Goal: Transaction & Acquisition: Purchase product/service

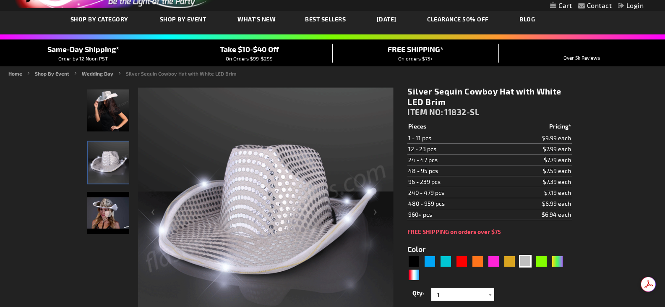
scroll to position [45, 0]
click at [414, 256] on div "Black" at bounding box center [413, 260] width 13 height 13
type input "5631"
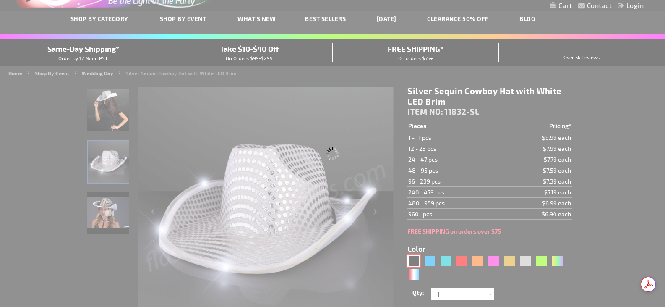
type input "11832-BK"
type input "Customize - Black Sequin Cowboy Hat White LED Light Up Brim - ITEM NO: 11832-BK"
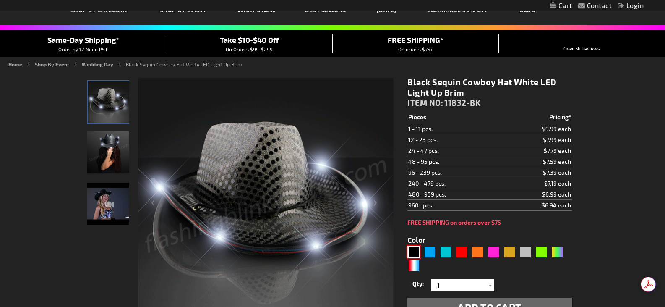
scroll to position [55, 0]
click at [107, 194] on img at bounding box center [108, 203] width 42 height 42
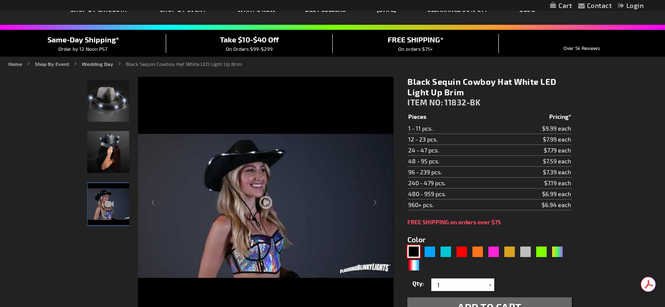
click at [99, 143] on img at bounding box center [108, 152] width 42 height 42
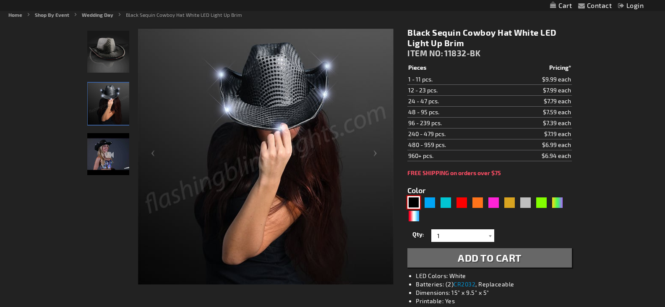
scroll to position [103, 0]
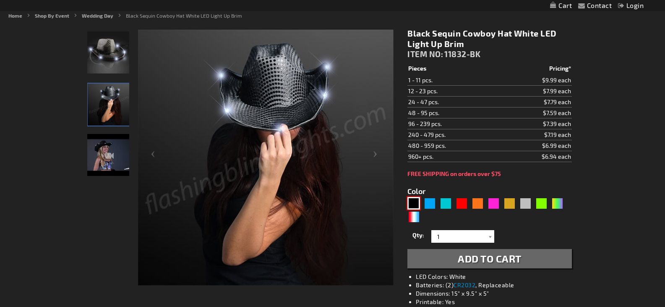
click at [112, 52] on img at bounding box center [108, 52] width 42 height 42
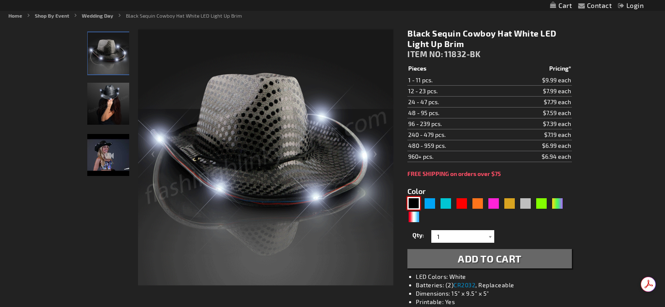
scroll to position [0, 0]
click at [424, 199] on div "Blue" at bounding box center [429, 203] width 13 height 13
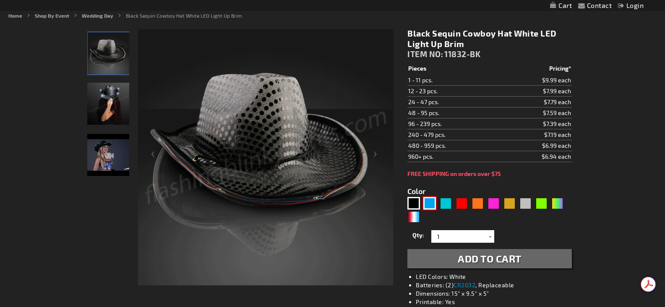
type input "5629"
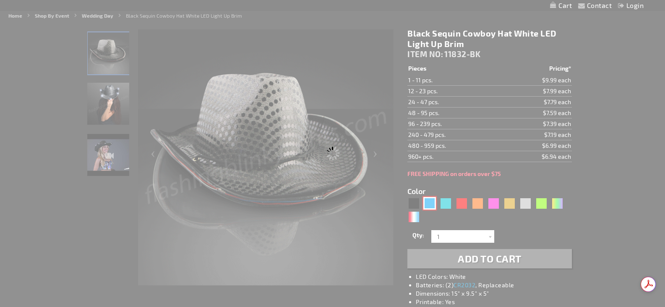
type input "11832-BL"
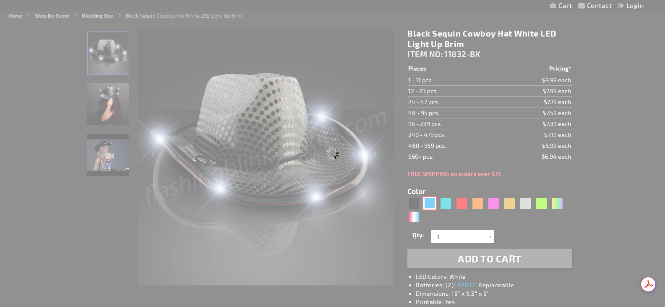
type input "Customize - Blue Sequin Cowboy Hat with Blue LED Brim - ITEM NO: 11832-BL"
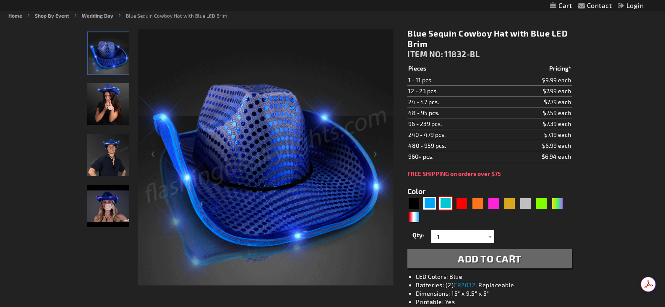
click at [447, 205] on div "Turquoise" at bounding box center [445, 203] width 13 height 13
type input "5653"
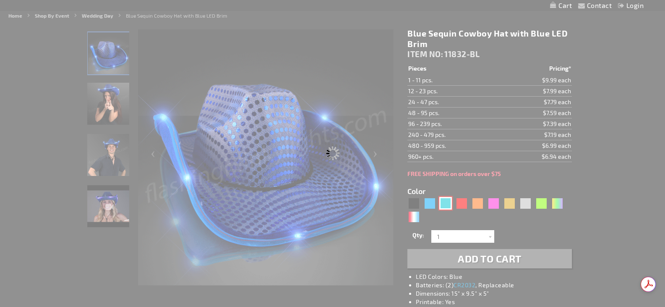
type input "11832-TQ"
type input "Customize - Light Up Turquoise Cowboy Hat - ITEM NO: 11832-TQ"
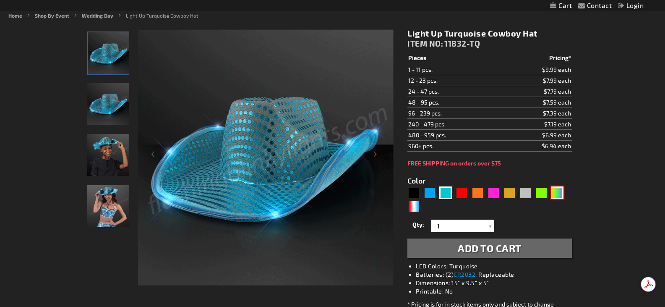
click at [556, 196] on div "PGG" at bounding box center [557, 192] width 13 height 13
type input "5638"
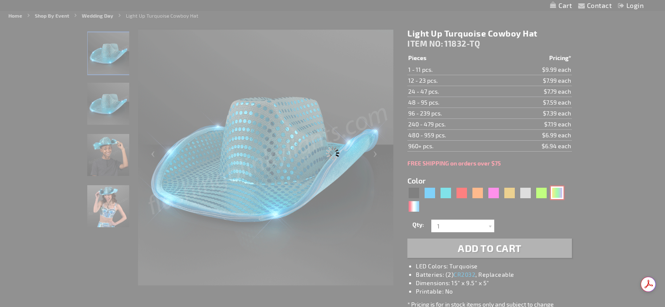
type input "11832-PGG"
type input "Customize - Light Up Mardi Gras Cowboy Hat - ITEM NO: 11832-PGG"
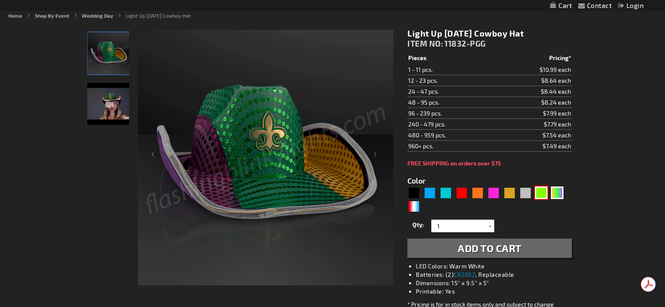
click at [545, 190] on div "Green" at bounding box center [541, 192] width 13 height 13
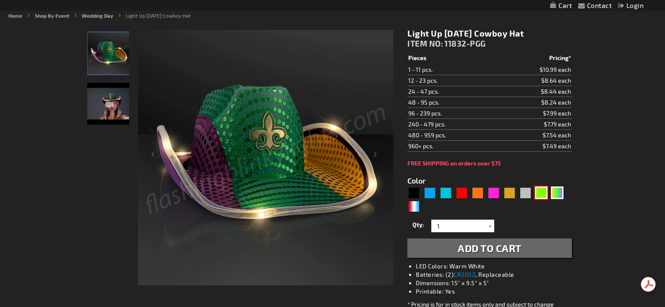
type input "5648"
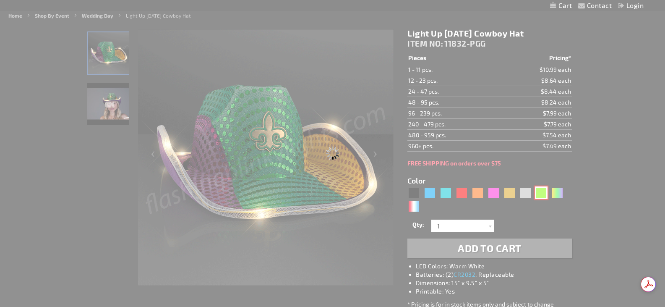
type input "11832-GN"
type input "Customize - Green Sequin Cowboy Hat with Jade LED Brim - ITEM NO: 11832-GN"
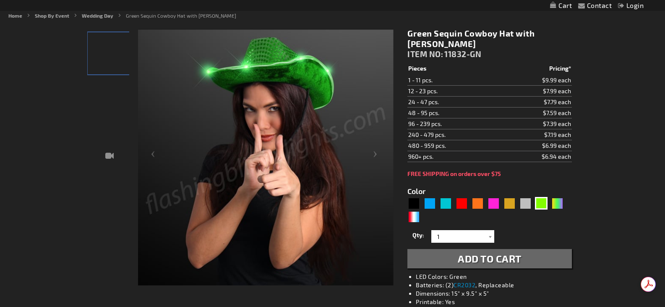
click at [526, 190] on div "Color 5648" at bounding box center [489, 204] width 164 height 38
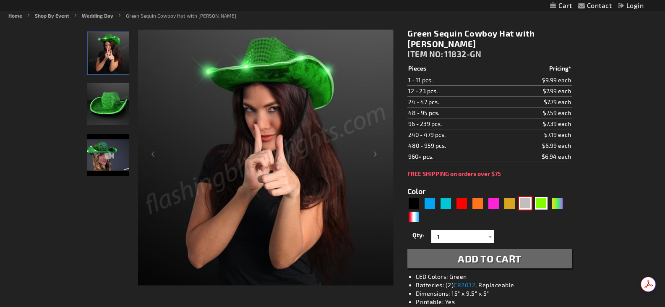
click at [527, 206] on div "Silver" at bounding box center [525, 203] width 13 height 13
type input "5644"
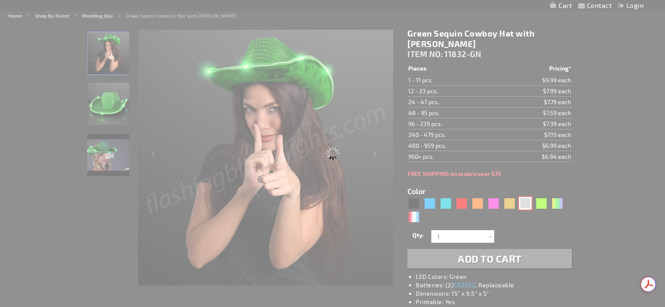
type input "11832-SL"
type input "Customize - Silver Sequin Cowboy Hat with White LED Brim - ITEM NO: 11832-SL"
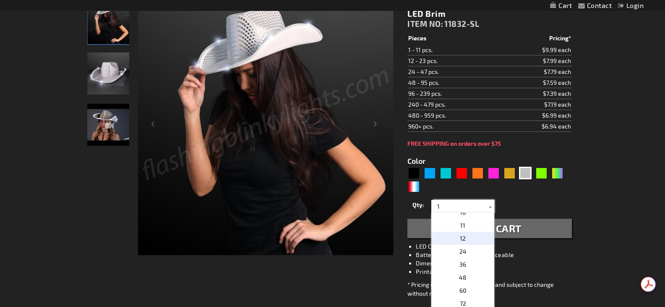
scroll to position [124, 0]
drag, startPoint x: 595, startPoint y: 159, endPoint x: 606, endPoint y: 172, distance: 16.3
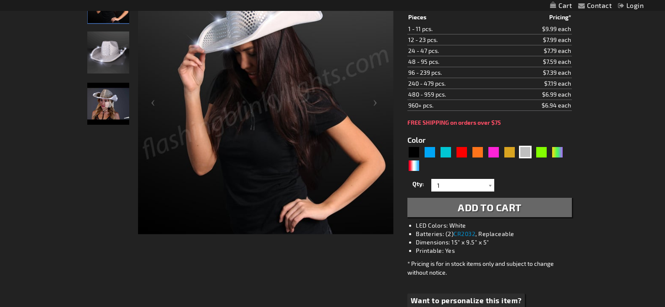
scroll to position [153, 0]
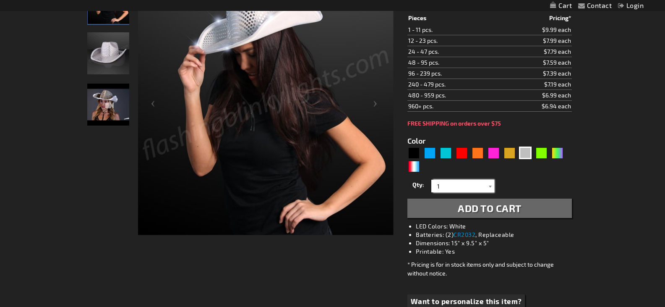
click at [481, 185] on input "1" at bounding box center [463, 186] width 61 height 13
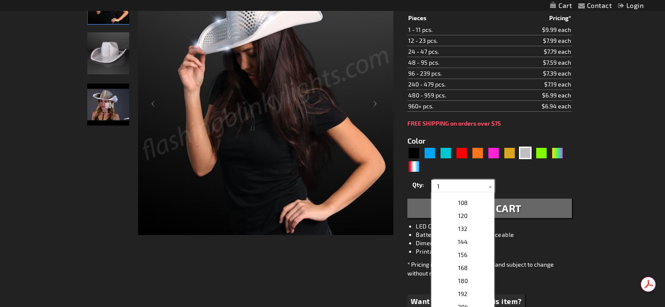
scroll to position [0, 0]
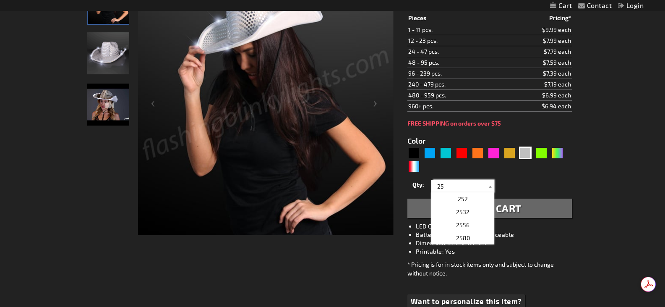
type input "25"
click at [561, 179] on div "Qty 1 2 3 4 5 6 7 8 9 10 11 12 24 36 48 60 72 84 96 108 120 132 144 156 168" at bounding box center [489, 186] width 164 height 17
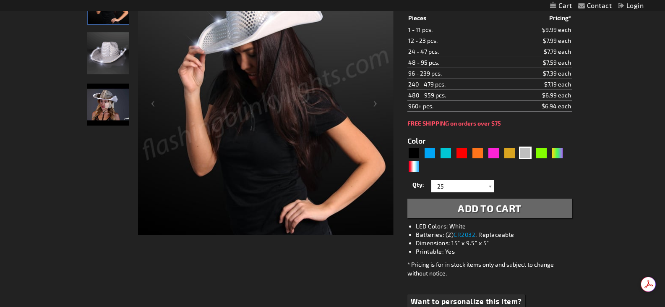
click at [524, 211] on button "Add to Cart" at bounding box center [489, 207] width 164 height 19
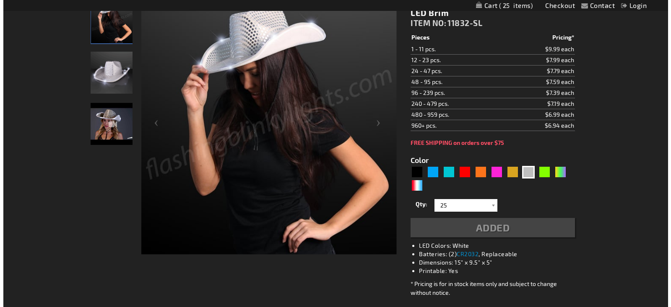
scroll to position [172, 0]
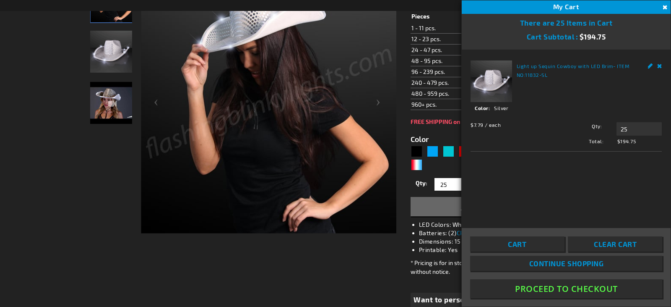
click at [664, 8] on button "Close" at bounding box center [664, 7] width 9 height 9
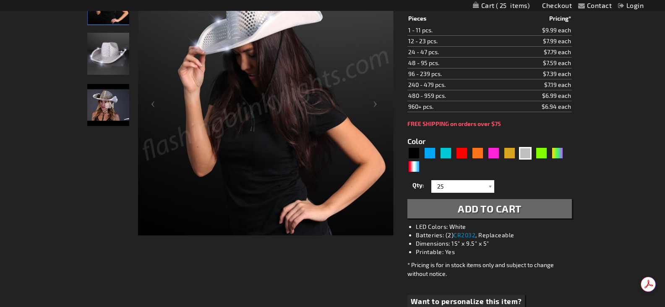
scroll to position [0, 0]
click at [410, 151] on div "Black" at bounding box center [413, 153] width 13 height 13
type input "5631"
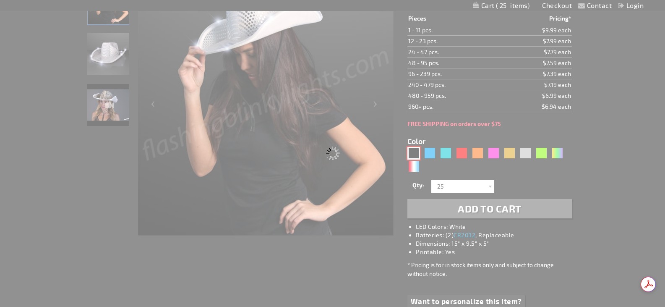
type input "11832-BK"
type input "Customize - Black Sequin Cowboy Hat White LED Light Up Brim - ITEM NO: 11832-BK"
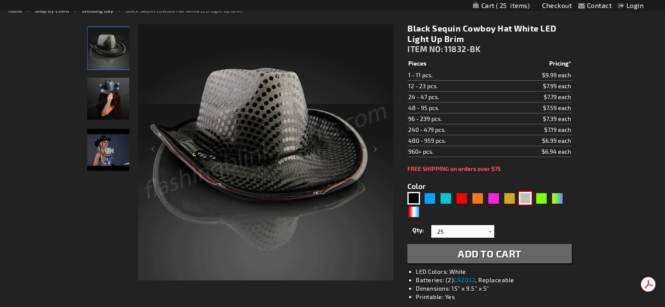
click at [527, 192] on div "Silver" at bounding box center [525, 198] width 13 height 13
type input "5644"
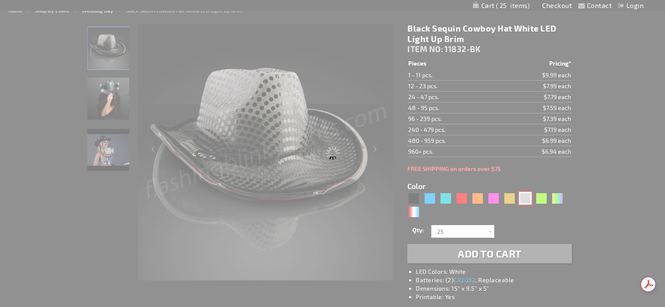
type input "11832-SL"
type input "Customize - Silver Sequin Cowboy Hat with White LED Brim - ITEM NO: 11832-SL"
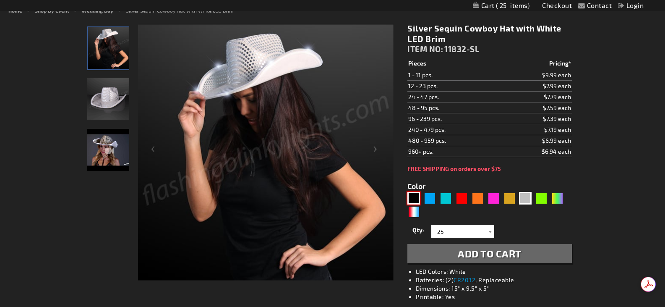
click at [412, 192] on div "Black" at bounding box center [413, 198] width 13 height 13
type input "5631"
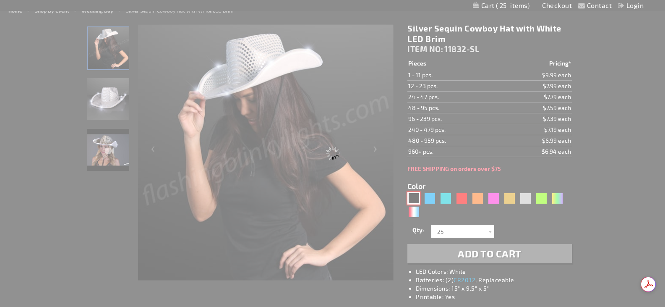
type input "11832-BK"
type input "Customize - Black Sequin Cowboy Hat White LED Light Up Brim - ITEM NO: 11832-BK"
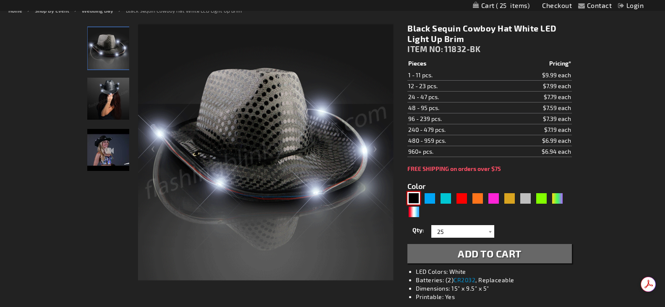
click at [101, 149] on img at bounding box center [108, 150] width 42 height 42
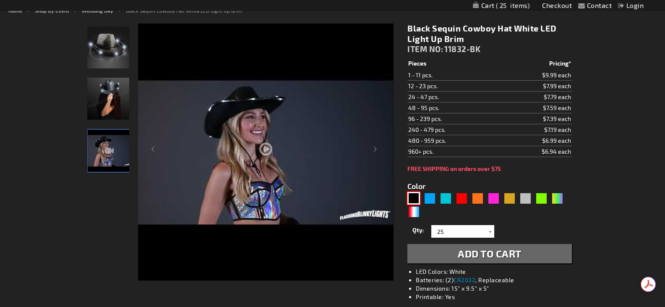
click at [116, 93] on img at bounding box center [108, 99] width 42 height 42
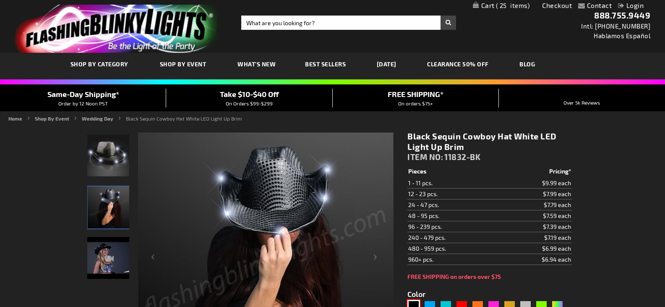
click at [107, 163] on img at bounding box center [108, 155] width 42 height 42
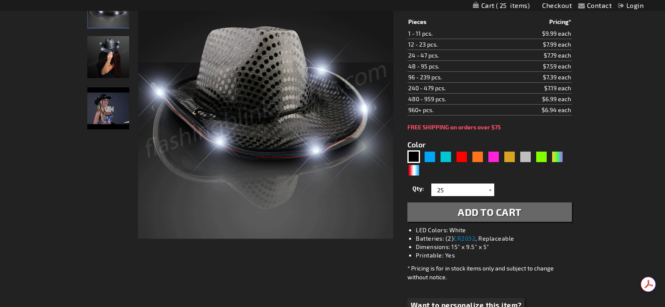
click at [525, 212] on button "Add to Cart" at bounding box center [489, 211] width 164 height 19
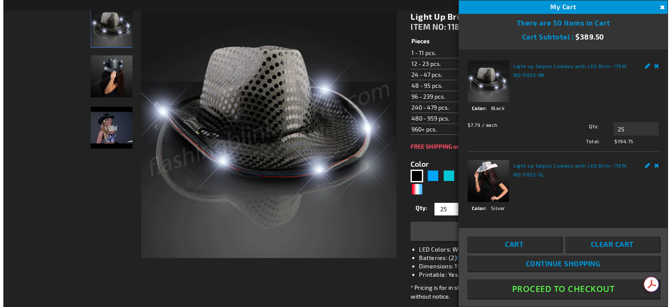
scroll to position [169, 0]
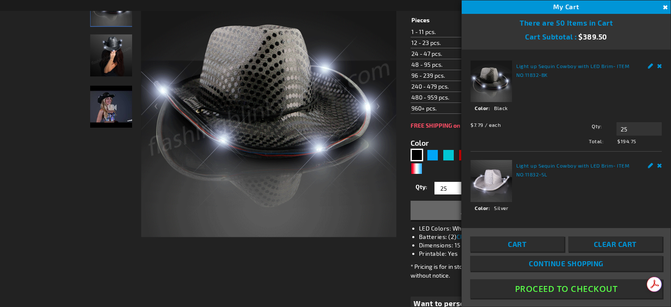
click at [665, 6] on button "Close" at bounding box center [664, 7] width 9 height 9
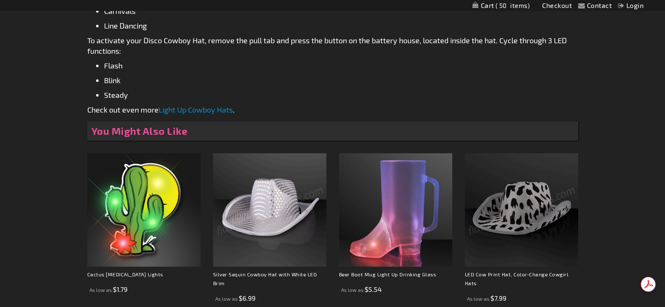
scroll to position [0, 0]
click at [523, 242] on img at bounding box center [521, 209] width 113 height 113
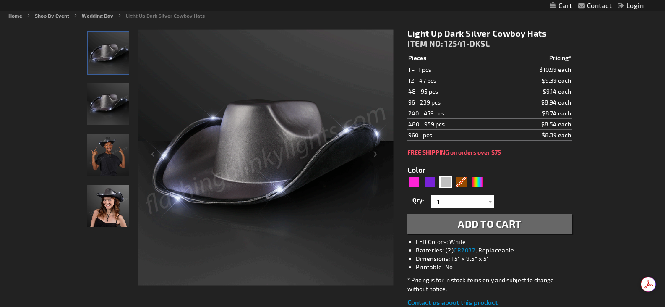
scroll to position [103, 0]
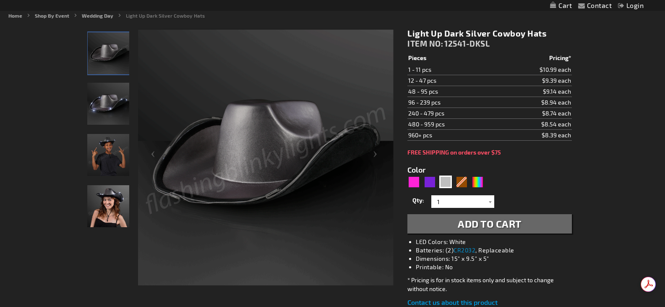
click at [105, 157] on img "Boy wearing Light Up Dark Silver Cowboy Hat" at bounding box center [108, 155] width 42 height 42
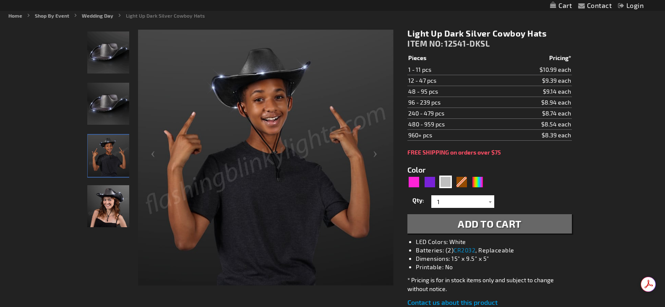
click at [96, 211] on img "Woman wearing Light Up Dark Silver Cowboy Hat" at bounding box center [108, 206] width 42 height 42
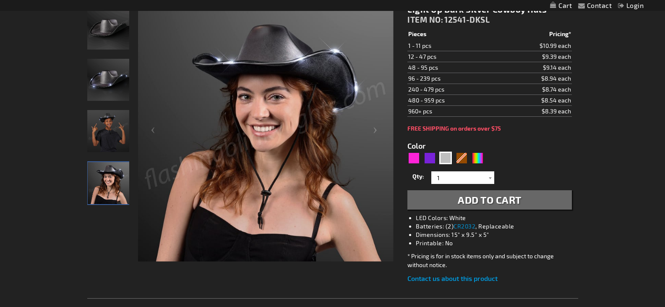
scroll to position [131, 0]
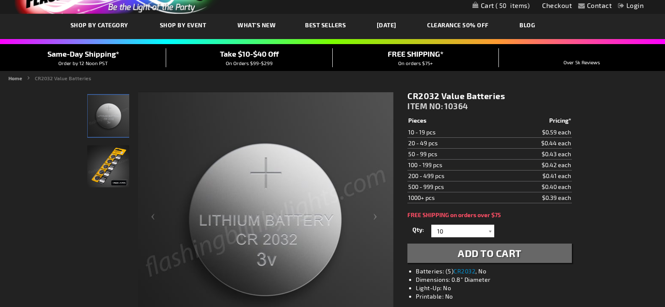
scroll to position [39, 0]
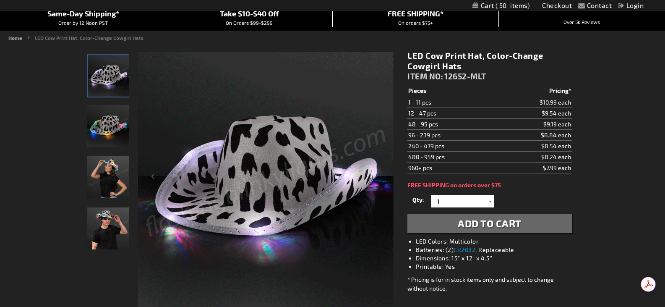
scroll to position [79, 0]
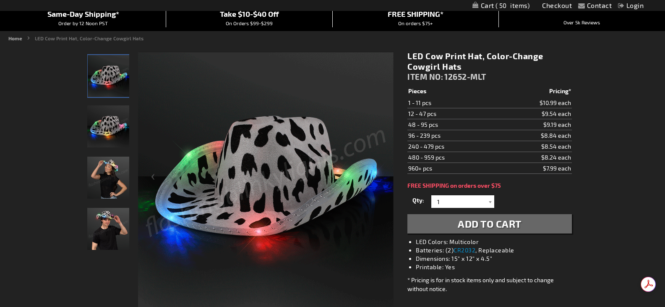
click at [95, 238] on img "Man wearing LED Cow Print Hat" at bounding box center [108, 229] width 42 height 42
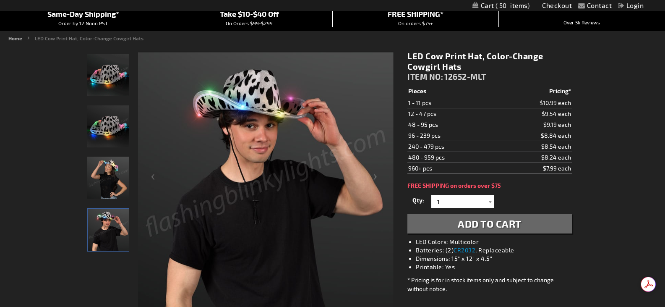
click at [95, 238] on img "Man wearing LED Cow Print Hat" at bounding box center [109, 230] width 42 height 42
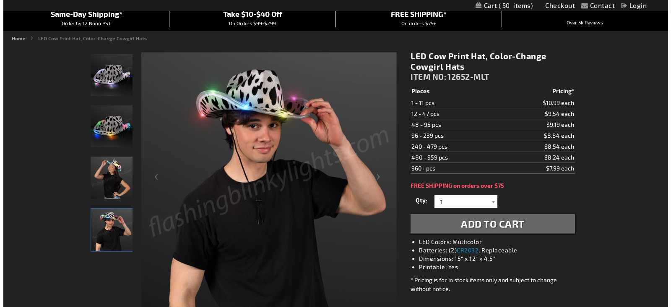
scroll to position [0, 0]
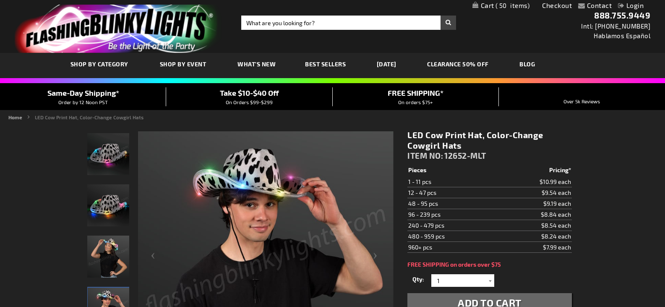
click at [493, 6] on link "My Cart 50 50 items" at bounding box center [501, 6] width 57 height 8
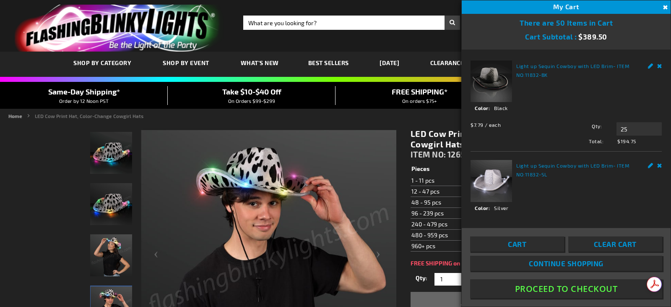
click at [578, 292] on button "Proceed To Checkout" at bounding box center [566, 288] width 192 height 19
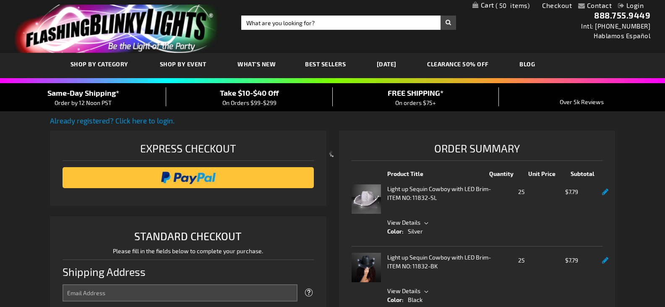
select select "US"
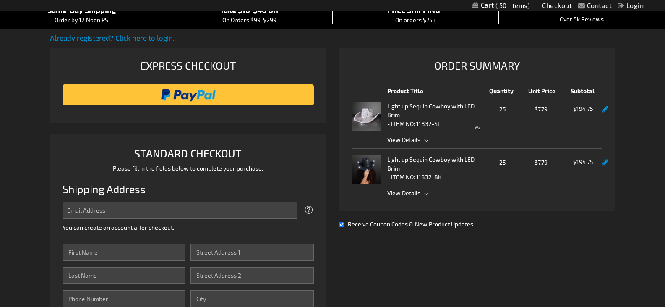
scroll to position [95, 0]
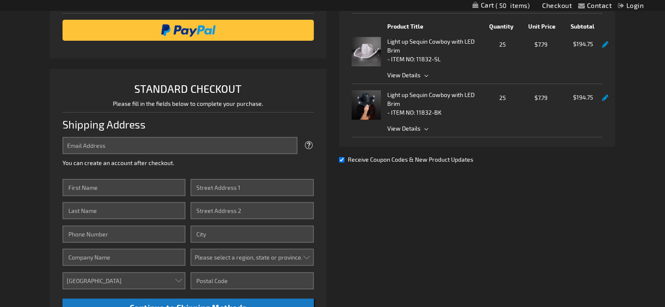
scroll to position [148, 0]
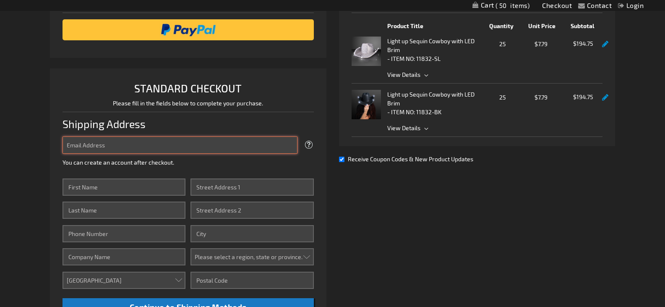
click at [160, 148] on input "Email Address" at bounding box center [180, 144] width 235 height 17
type input "[PERSON_NAME][EMAIL_ADDRESS][PERSON_NAME][DOMAIN_NAME]"
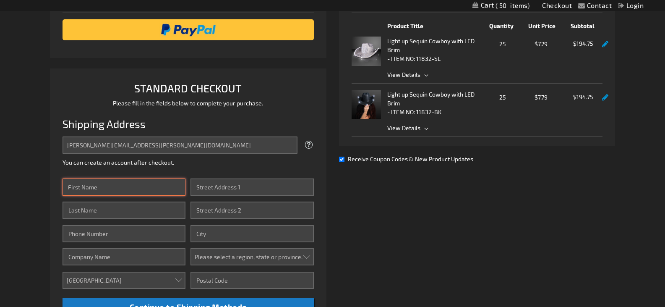
click at [121, 187] on input "First Name" at bounding box center [124, 186] width 123 height 17
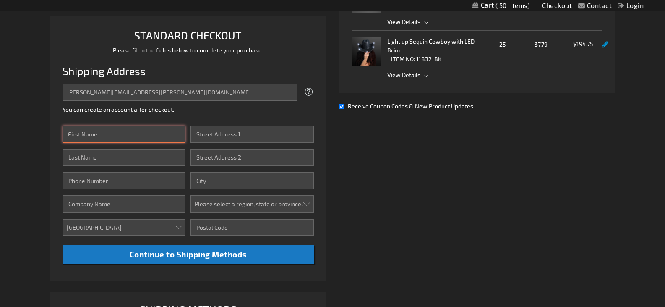
click at [102, 138] on input "First Name" at bounding box center [124, 133] width 123 height 17
type input "[PERSON_NAME]"
type input "[STREET_ADDRESS]"
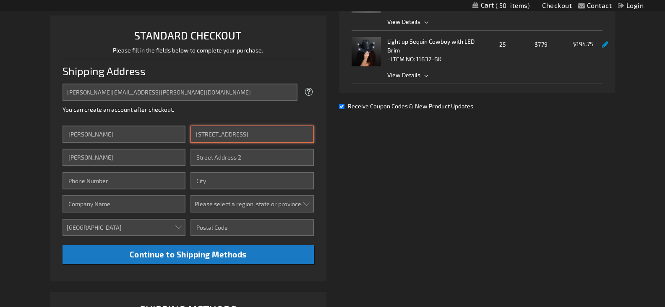
type input "Austin"
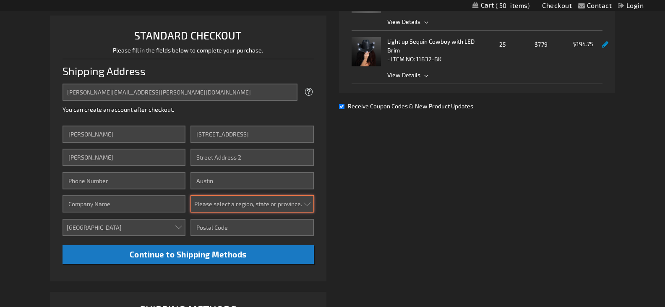
select select "57"
type input "78722"
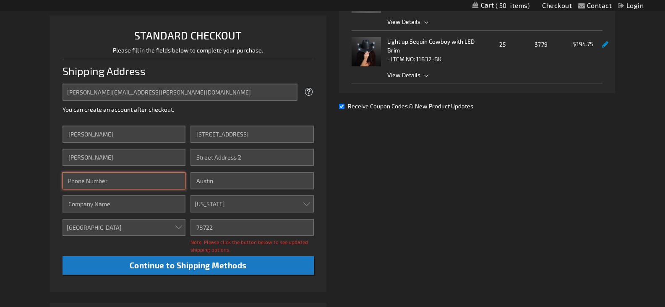
click at [163, 183] on input "Phone Number" at bounding box center [124, 180] width 123 height 17
type input "9804751205"
type input "#A"
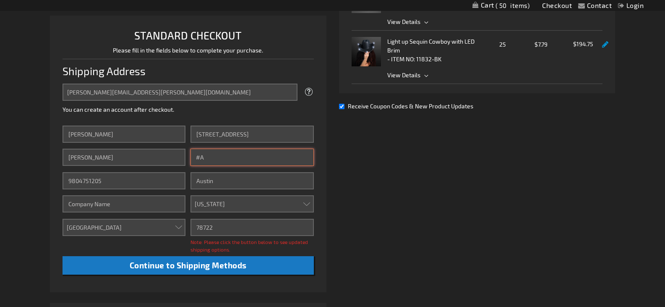
drag, startPoint x: 218, startPoint y: 157, endPoint x: 179, endPoint y: 151, distance: 39.5
click at [179, 151] on div "First Name [PERSON_NAME] Last Name [PERSON_NAME] Phone Number 9804751205 Compan…" at bounding box center [188, 199] width 251 height 149
click at [374, 188] on div "Already registered? Click here to login. Shipping Review & Payments Estimated T…" at bounding box center [332, 153] width 565 height 477
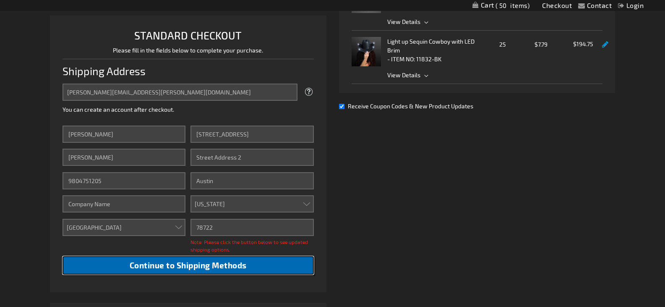
click at [255, 256] on button "Continue to Shipping Methods" at bounding box center [188, 265] width 251 height 19
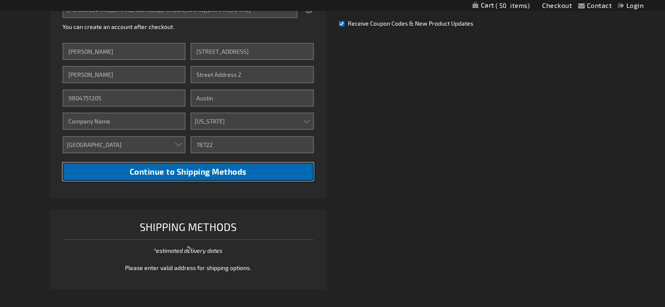
scroll to position [284, 0]
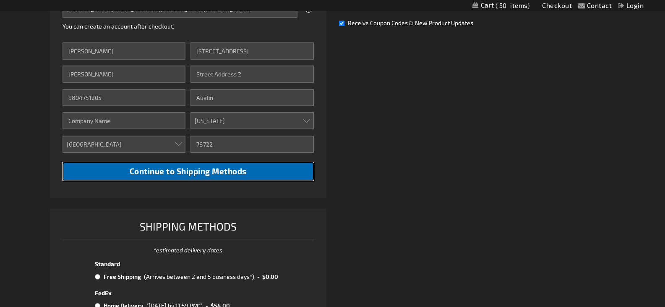
click at [206, 170] on span "Continue to Shipping Methods" at bounding box center [188, 171] width 117 height 10
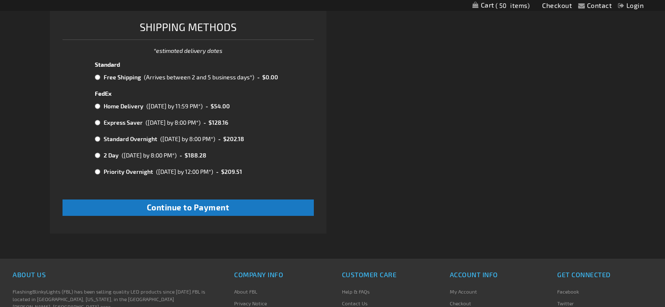
scroll to position [483, 0]
click at [99, 71] on td at bounding box center [98, 76] width 7 height 11
radio input "true"
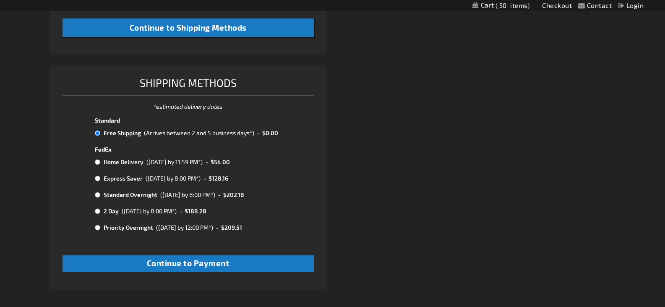
scroll to position [428, 0]
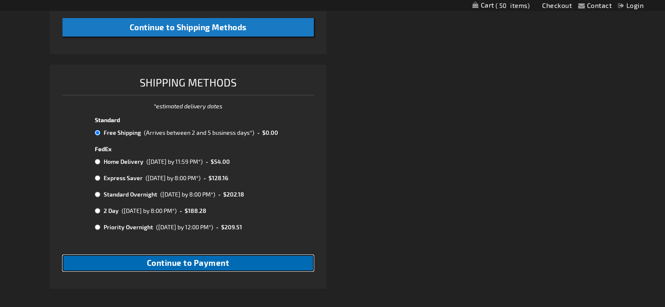
click at [283, 259] on button "Continue to Payment" at bounding box center [188, 263] width 251 height 16
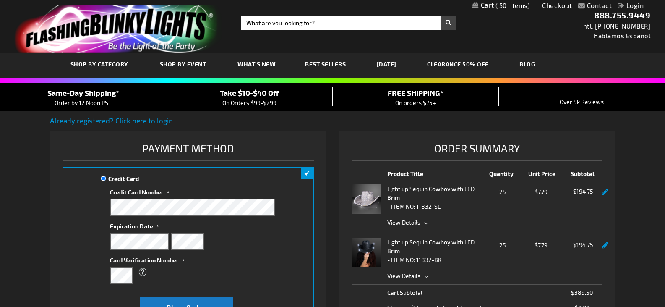
click at [203, 193] on label "Credit Card Number" at bounding box center [192, 190] width 165 height 11
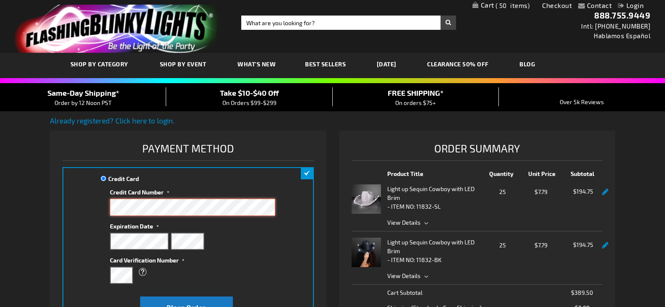
scroll to position [60, 0]
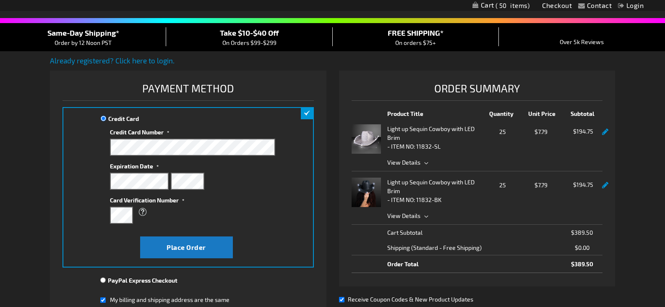
click at [298, 223] on div "Credit Card Credit Card Information" at bounding box center [188, 187] width 251 height 160
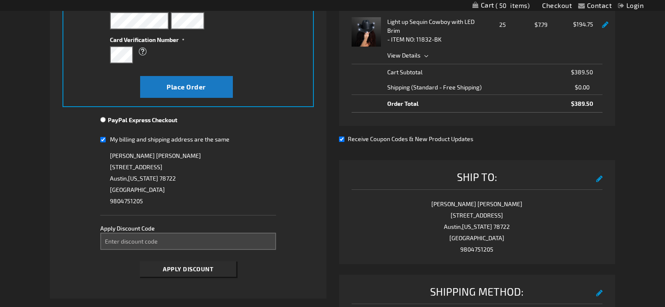
scroll to position [220, 0]
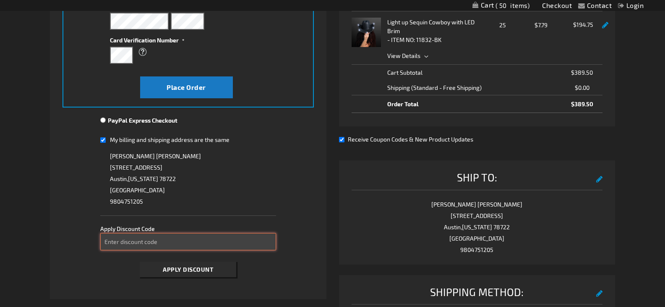
click at [173, 242] on input "Enter discount code" at bounding box center [188, 241] width 176 height 17
type input "TAKE20"
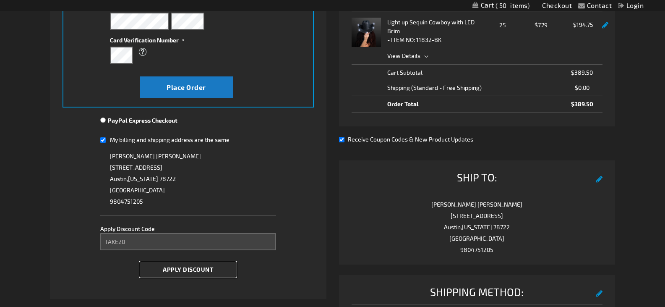
click at [170, 269] on span "Apply Discount" at bounding box center [188, 269] width 50 height 7
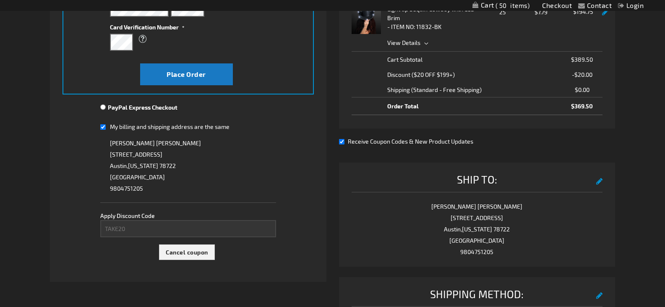
scroll to position [233, 0]
click at [471, 188] on div "Ship To: edit" at bounding box center [477, 181] width 251 height 21
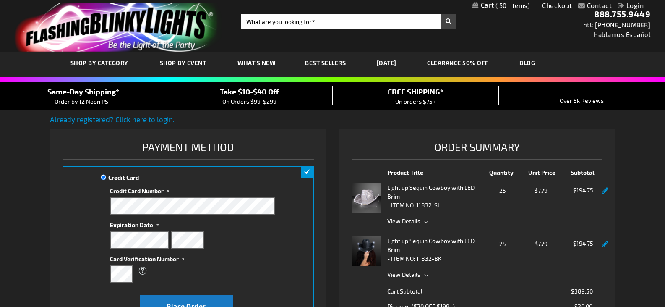
scroll to position [124, 0]
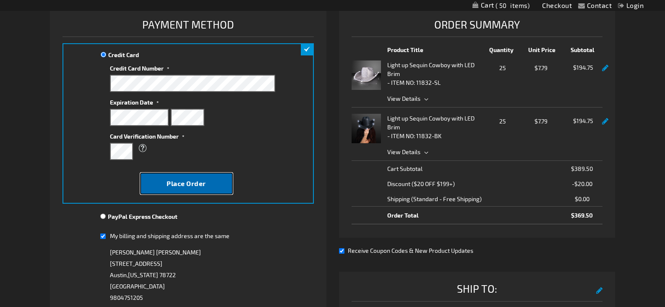
click at [217, 180] on button "Place Order" at bounding box center [186, 183] width 93 height 22
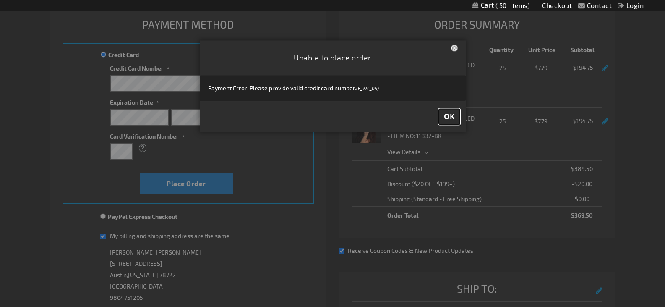
click at [452, 116] on span "OK" at bounding box center [449, 117] width 11 height 10
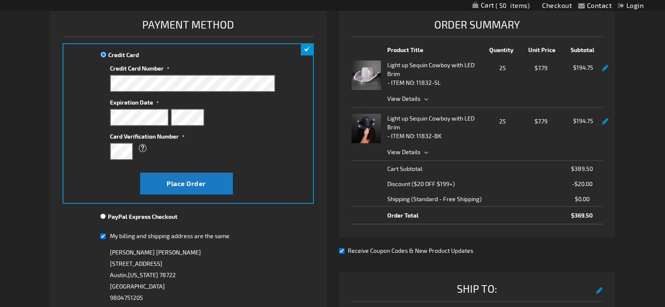
click at [235, 152] on div "What is this?" at bounding box center [188, 148] width 157 height 15
click at [202, 185] on button "Place Order" at bounding box center [186, 183] width 93 height 22
